Goal: Task Accomplishment & Management: Manage account settings

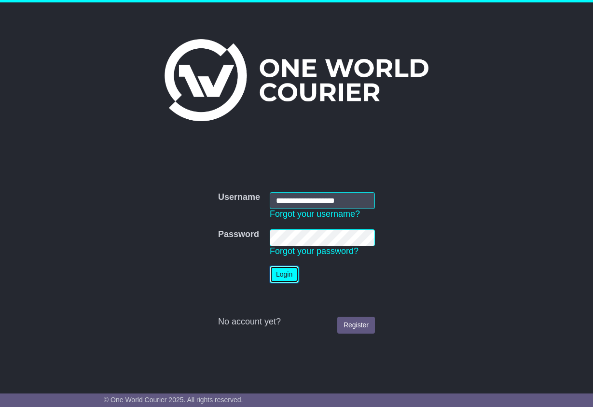
click at [288, 277] on button "Login" at bounding box center [284, 274] width 29 height 17
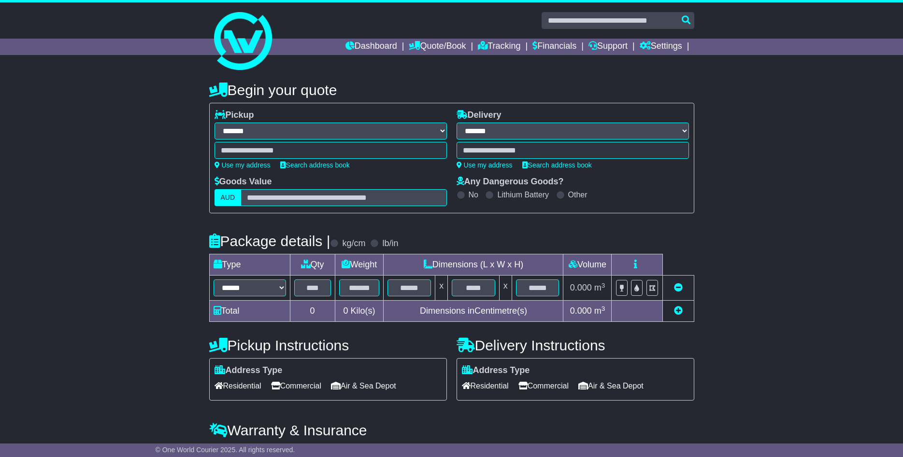
select select "**"
click at [536, 45] on link "Financials" at bounding box center [554, 47] width 44 height 16
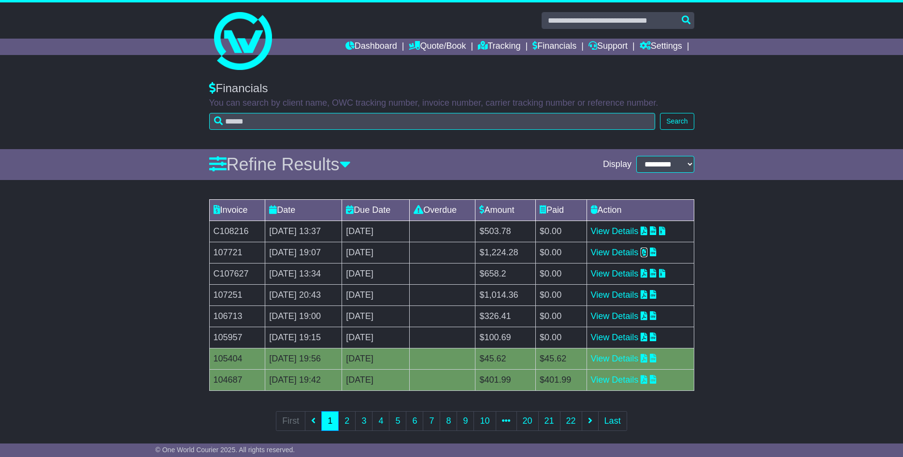
click at [647, 251] on icon at bounding box center [643, 252] width 7 height 9
click at [647, 252] on icon at bounding box center [643, 252] width 7 height 9
click at [647, 229] on icon at bounding box center [643, 230] width 7 height 9
click at [647, 273] on icon at bounding box center [643, 273] width 7 height 9
